Goal: Navigation & Orientation: Find specific page/section

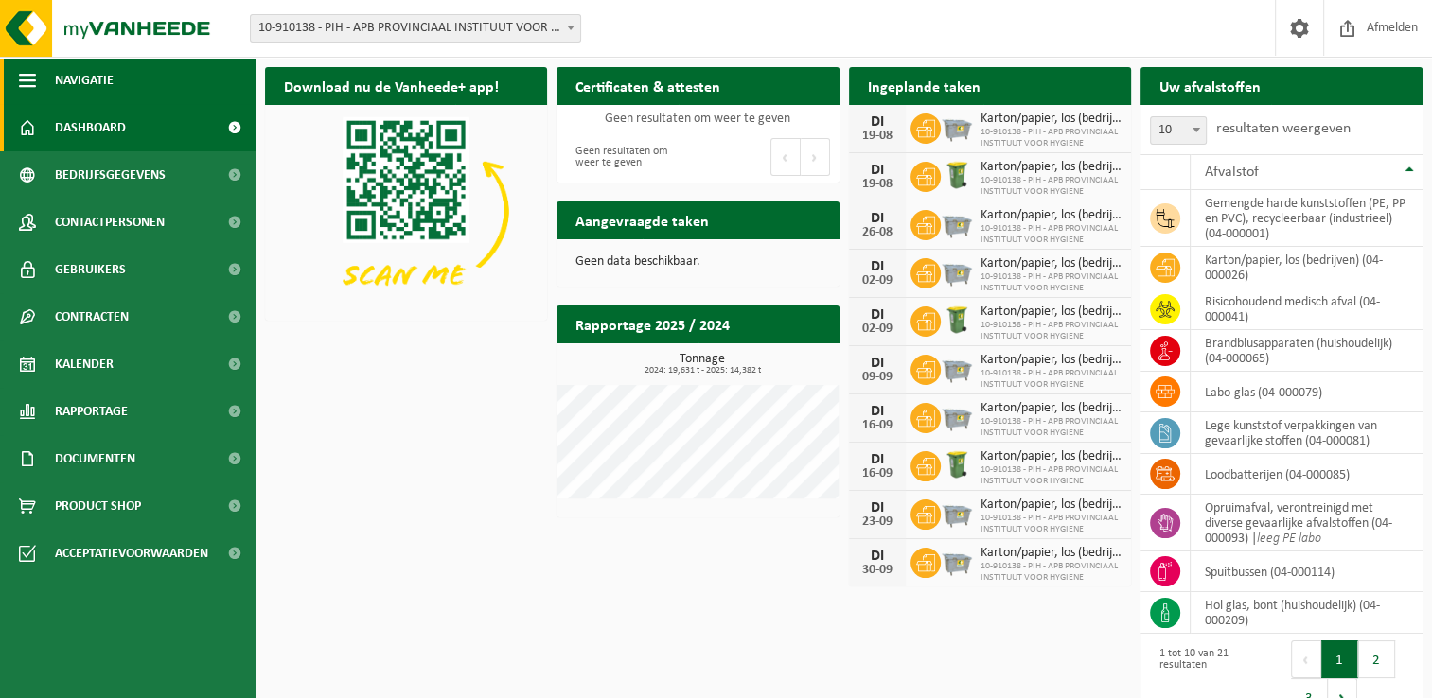
click at [417, 452] on div "Download nu de Vanheede+ app! Verberg Certificaten & attesten Bekijk uw certifi…" at bounding box center [843, 394] width 1167 height 673
click at [508, 466] on div "Download nu de Vanheede+ app! Verberg Certificaten & attesten Bekijk uw certifi…" at bounding box center [843, 394] width 1167 height 673
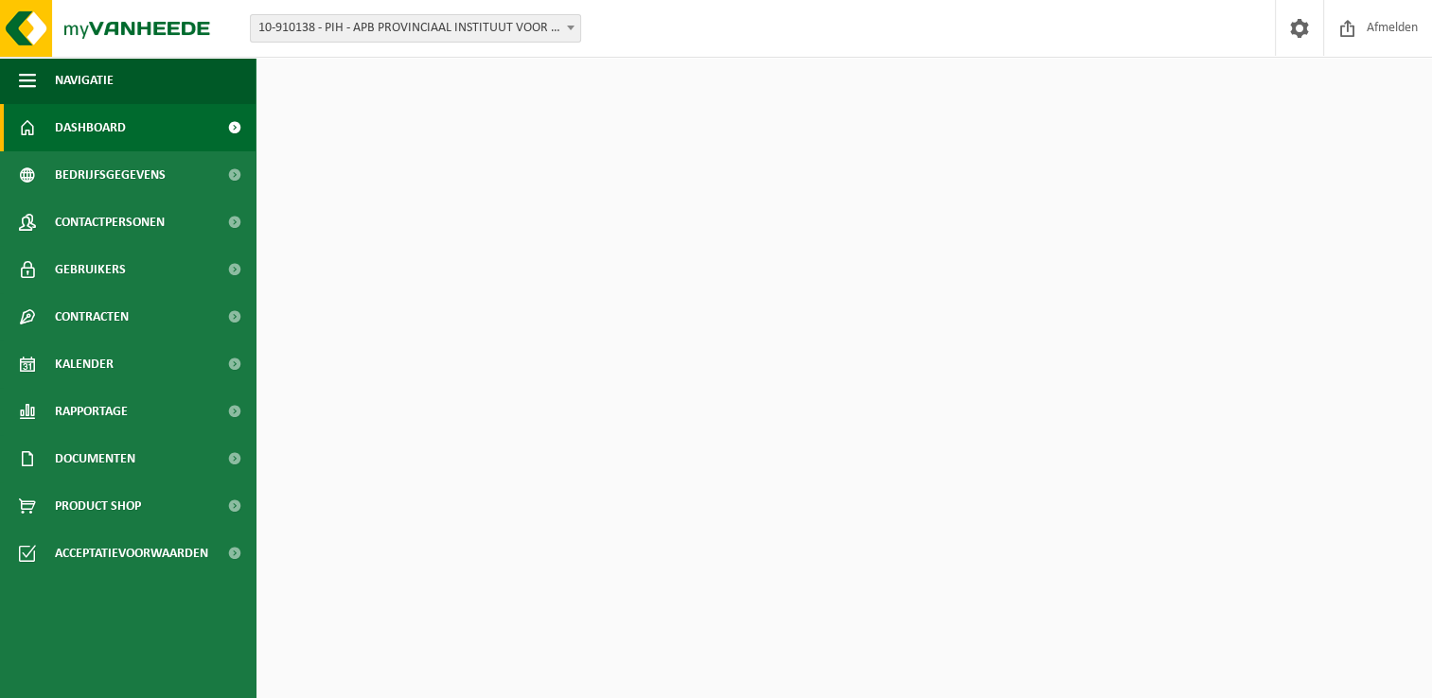
click at [434, 407] on div "Download nu de Vanheede+ app! Verberg Certificaten & attesten Bekijk uw certifi…" at bounding box center [843, 394] width 1167 height 673
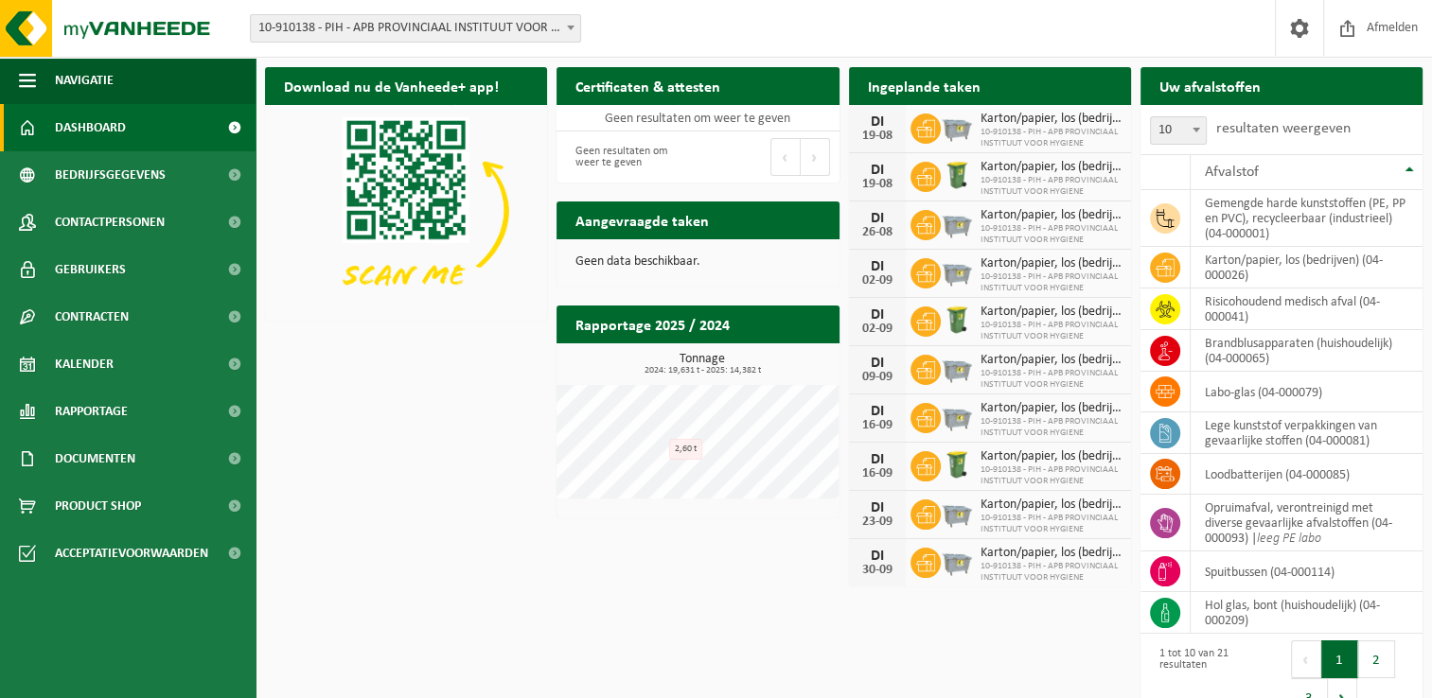
click at [504, 403] on div "Download nu de Vanheede+ app! Verberg Certificaten & attesten Bekijk uw certifi…" at bounding box center [843, 394] width 1167 height 673
click at [424, 452] on div "Download nu de Vanheede+ app! Verberg Certificaten & attesten Bekijk uw certifi…" at bounding box center [843, 394] width 1167 height 673
